Goal: Information Seeking & Learning: Find specific fact

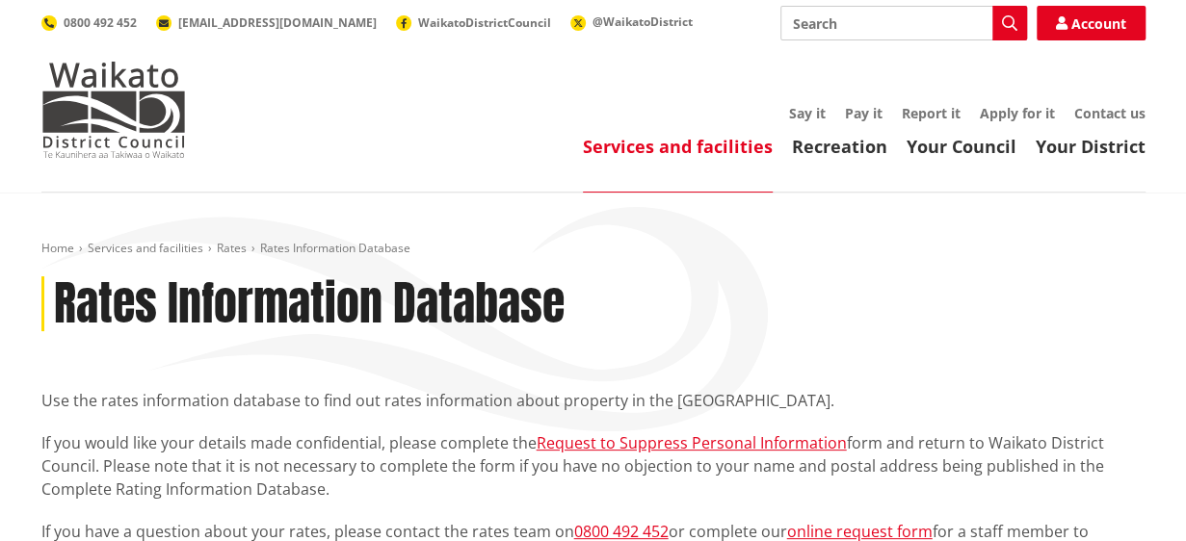
click at [717, 327] on div "Rates Information Database" at bounding box center [593, 304] width 1104 height 56
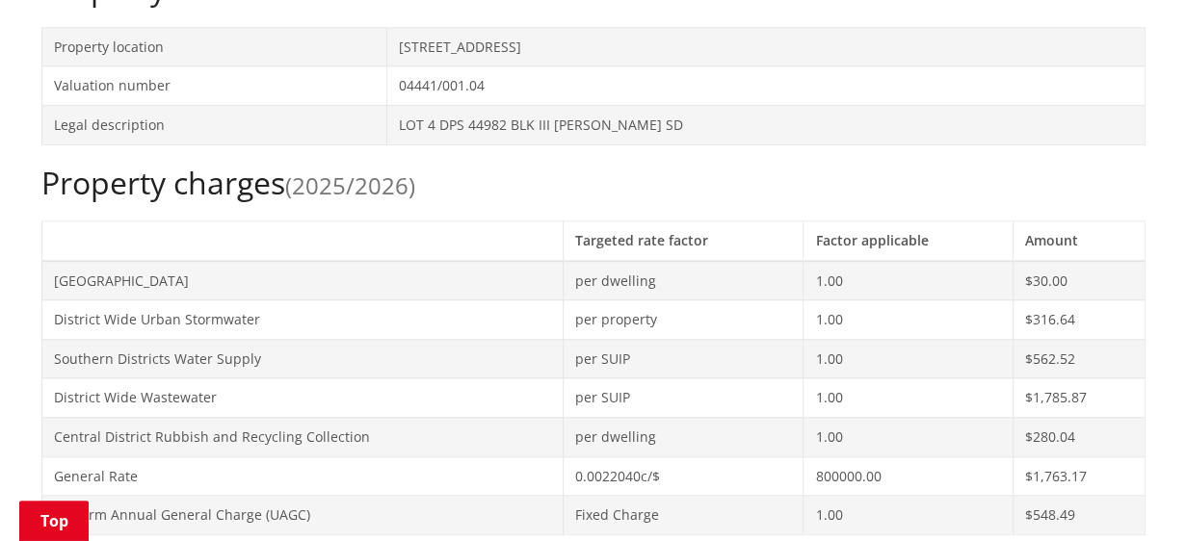
scroll to position [771, 0]
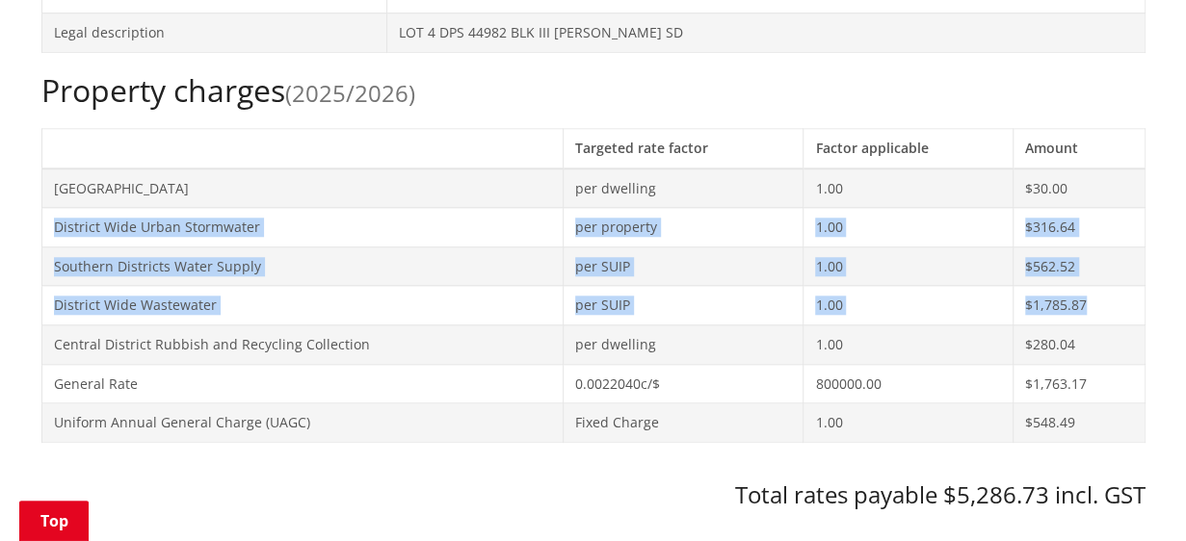
drag, startPoint x: 55, startPoint y: 229, endPoint x: 1096, endPoint y: 300, distance: 1043.7
click at [1096, 300] on tbody "Matangi Community Centre per dwelling 1.00 $30.00 District Wide Urban Stormwate…" at bounding box center [592, 306] width 1103 height 275
click at [943, 286] on td "1.00" at bounding box center [908, 305] width 210 height 39
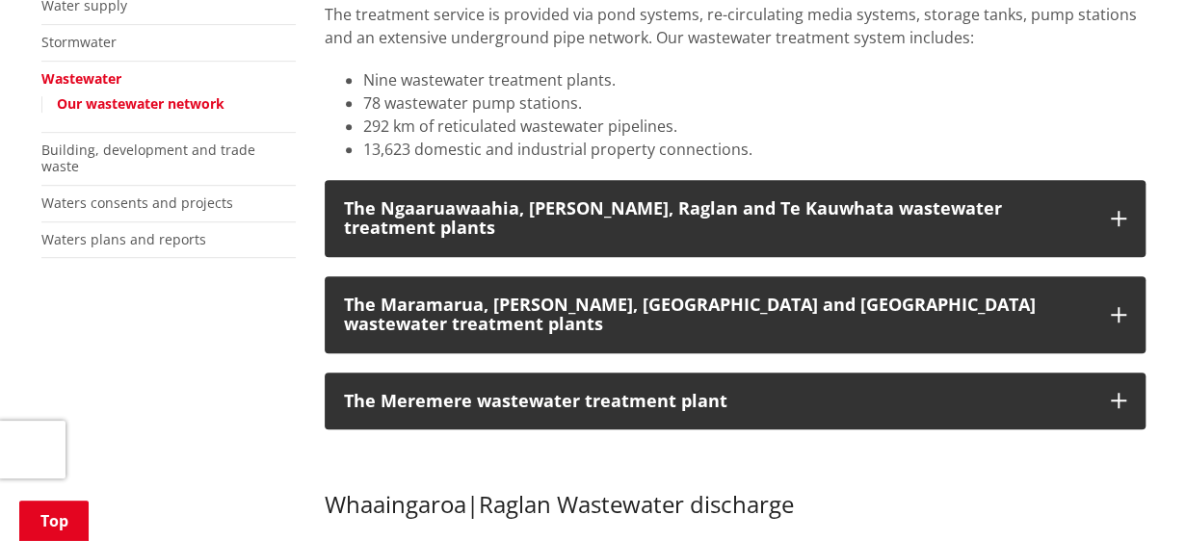
scroll to position [482, 0]
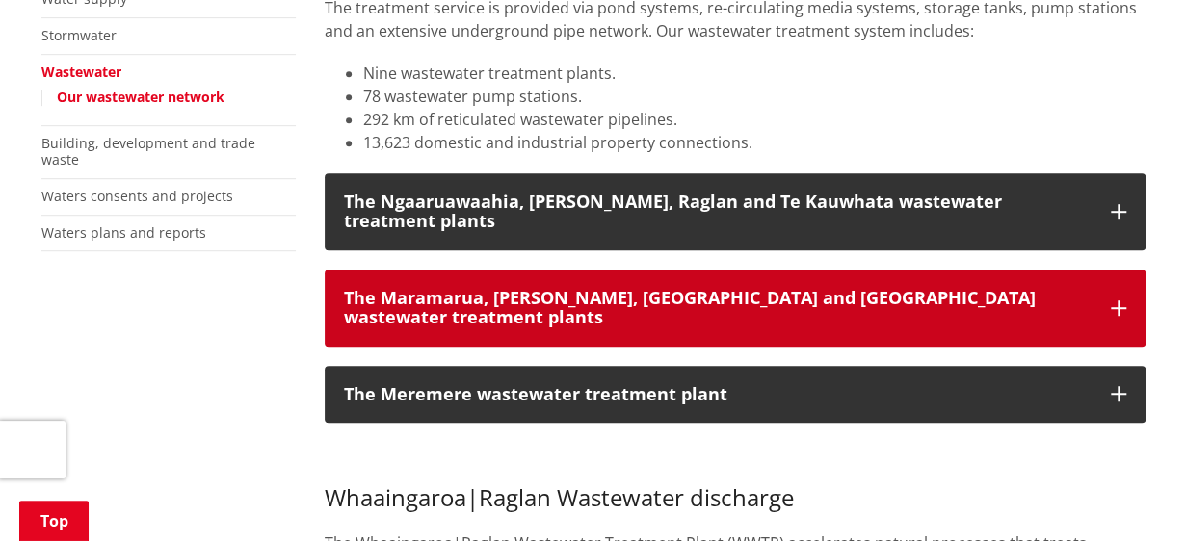
click at [607, 289] on div "The Maramarua, [PERSON_NAME], [GEOGRAPHIC_DATA] and [GEOGRAPHIC_DATA] wastewate…" at bounding box center [718, 308] width 748 height 39
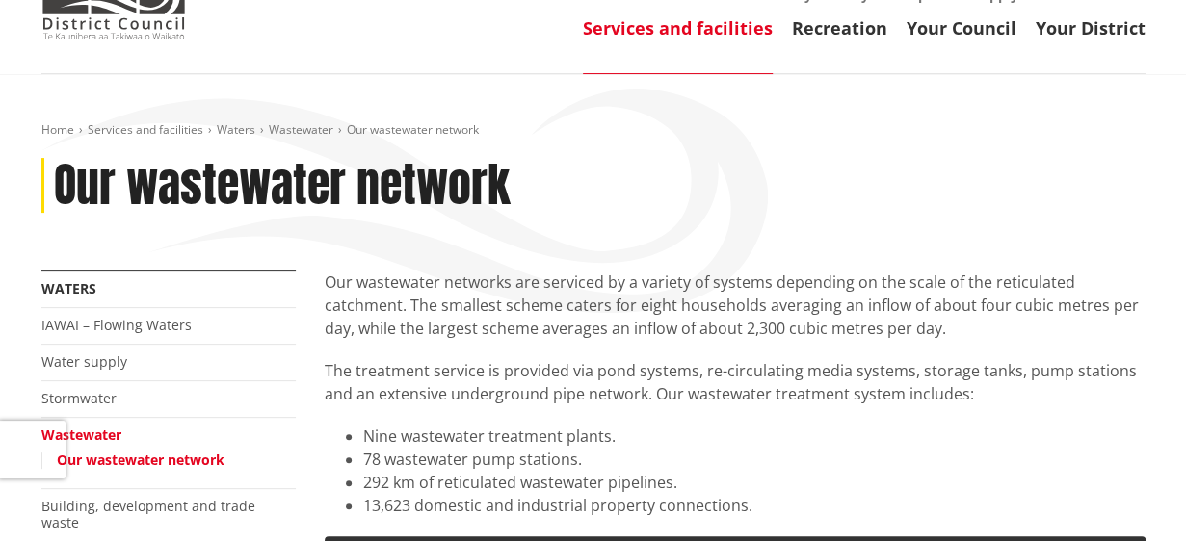
scroll to position [0, 0]
